Goal: Check status: Check status

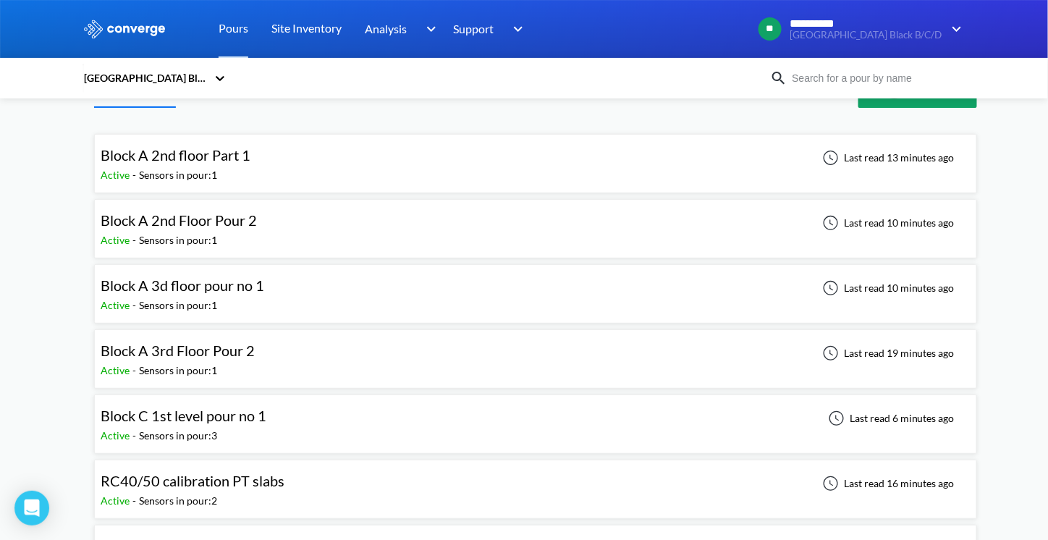
scroll to position [41, 0]
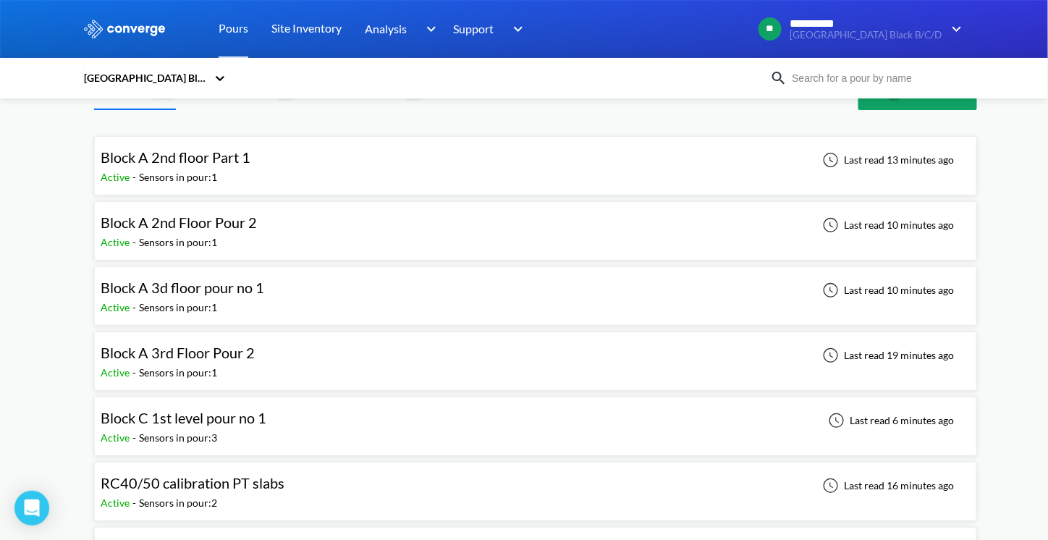
click at [208, 350] on span "Block A 3rd Floor Pour 2" at bounding box center [178, 352] width 154 height 17
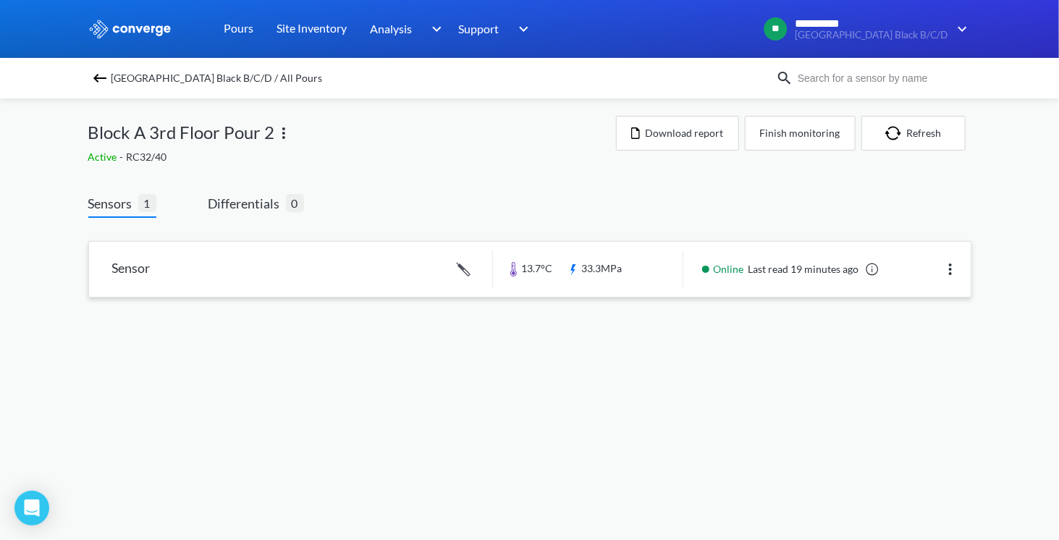
click at [603, 267] on link at bounding box center [529, 269] width 881 height 55
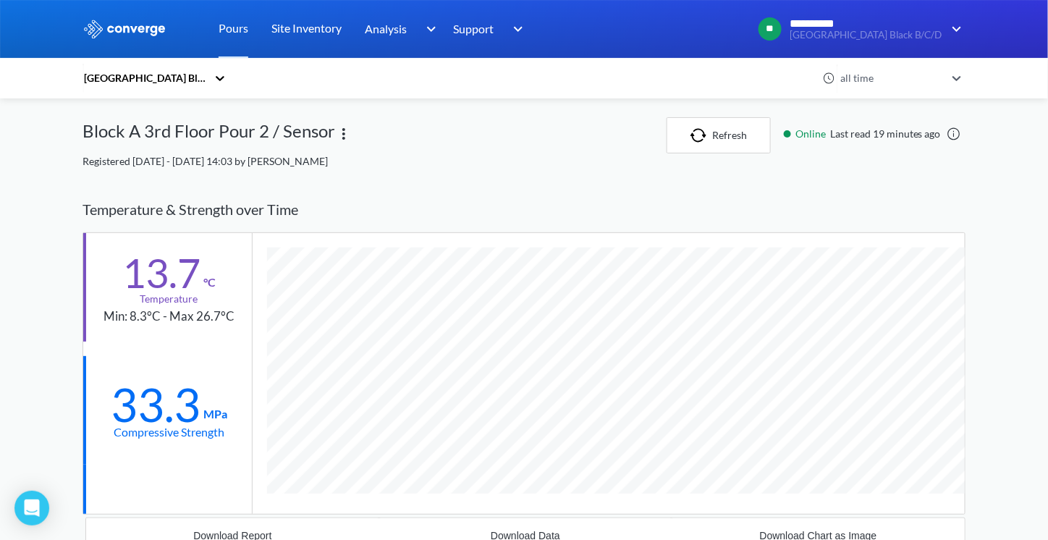
scroll to position [867, 883]
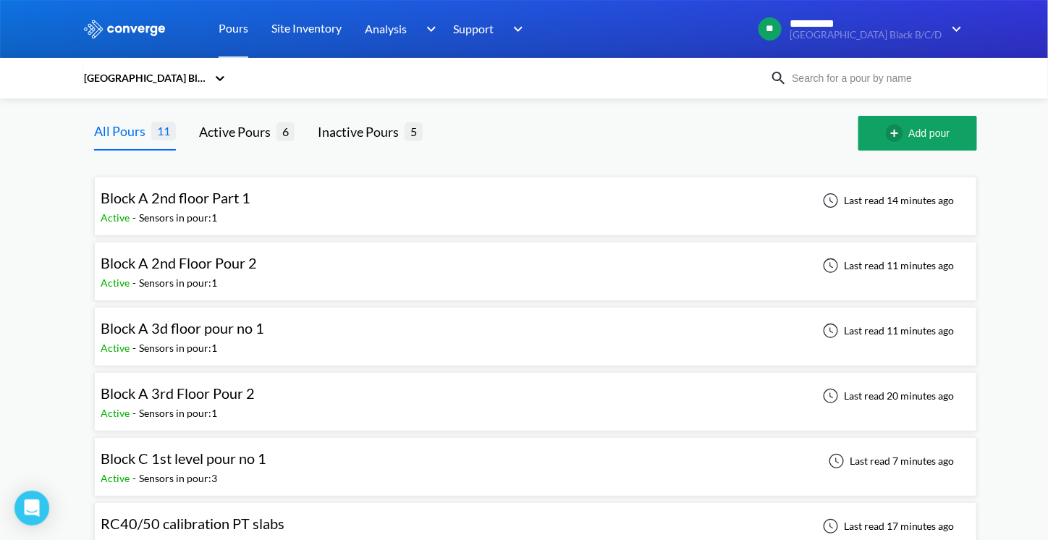
click at [222, 336] on div "Block A 3d floor pour no 1" at bounding box center [183, 328] width 164 height 22
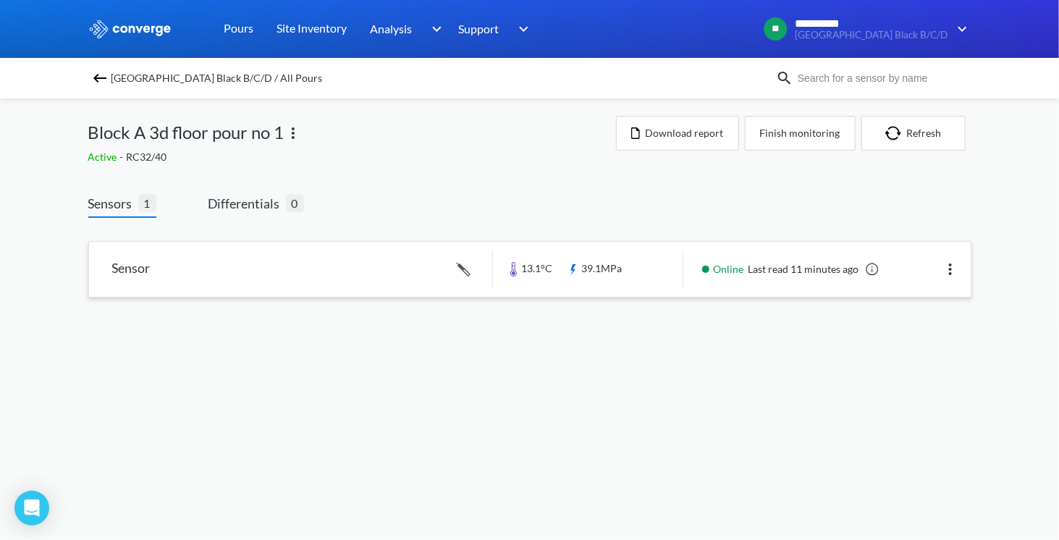
click at [600, 271] on link at bounding box center [529, 269] width 881 height 55
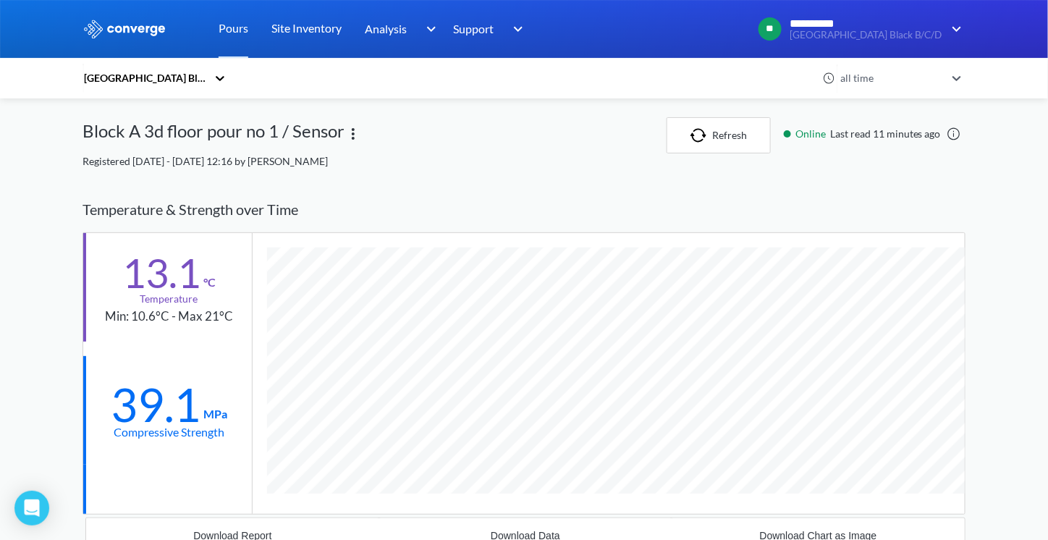
scroll to position [867, 883]
click at [583, 195] on div "Temperature & Strength over Time" at bounding box center [523, 210] width 883 height 46
